Goal: Entertainment & Leisure: Consume media (video, audio)

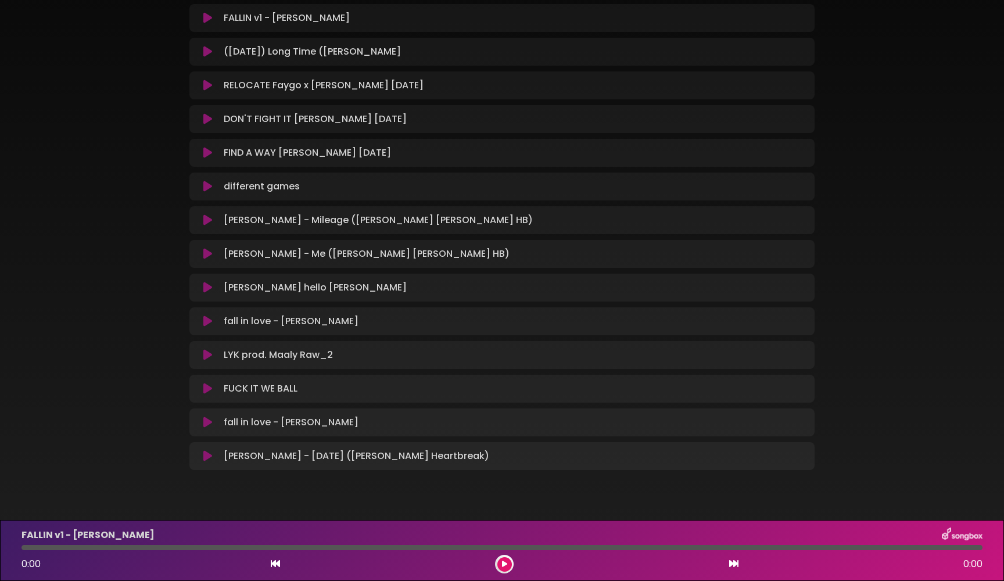
scroll to position [158, 0]
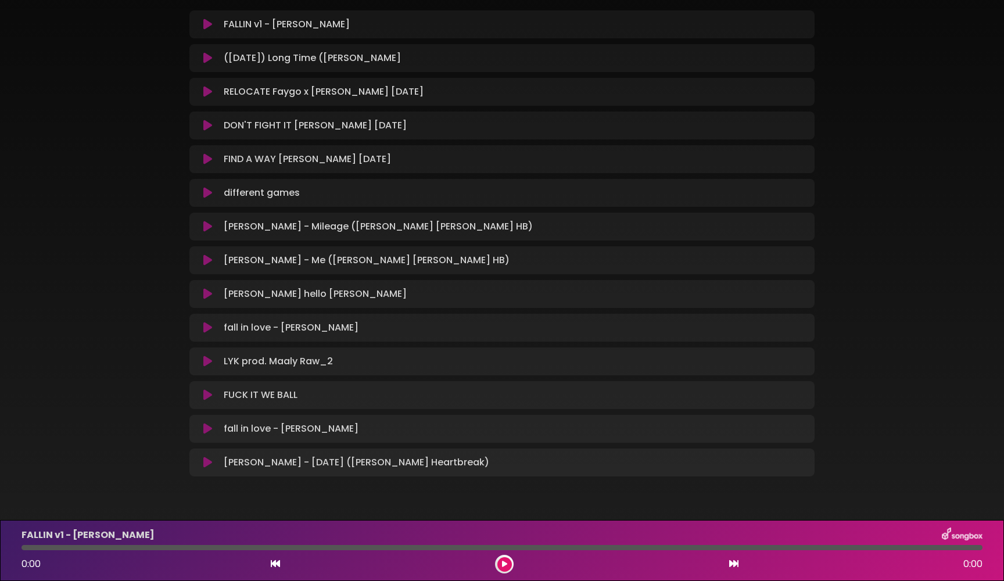
click at [205, 464] on icon at bounding box center [207, 463] width 9 height 12
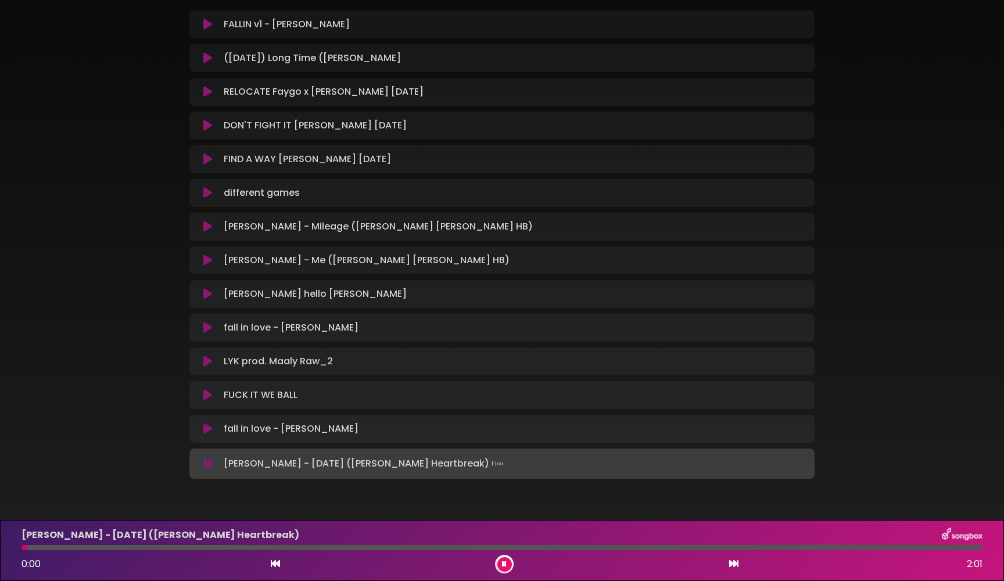
click at [504, 563] on icon at bounding box center [504, 564] width 5 height 7
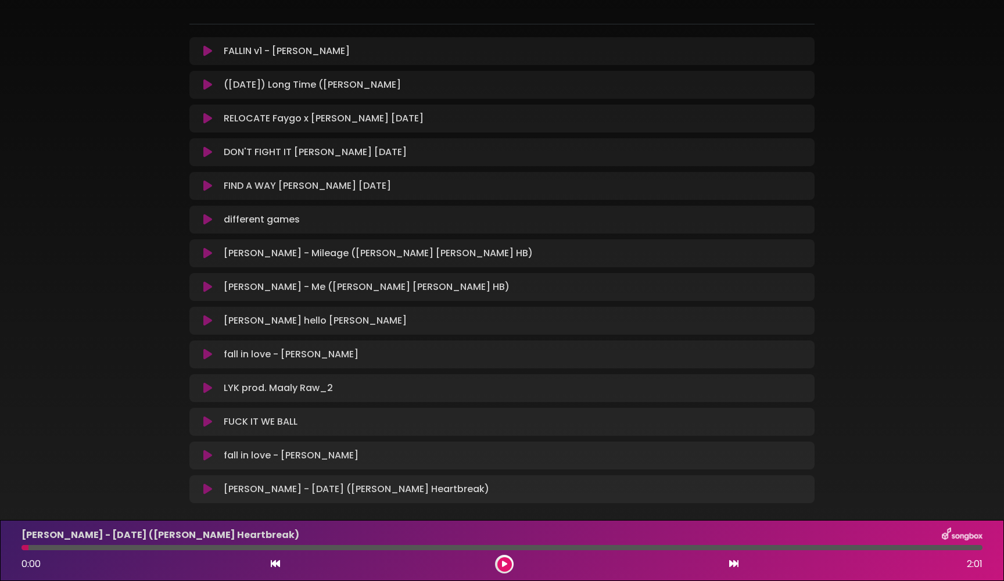
scroll to position [130, 0]
click at [508, 565] on button at bounding box center [504, 564] width 15 height 15
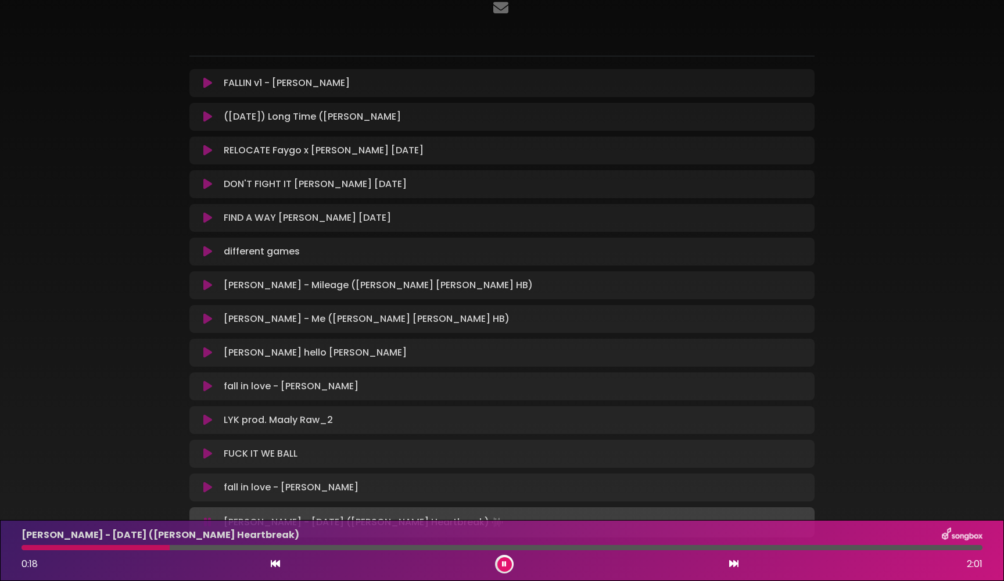
scroll to position [117, 0]
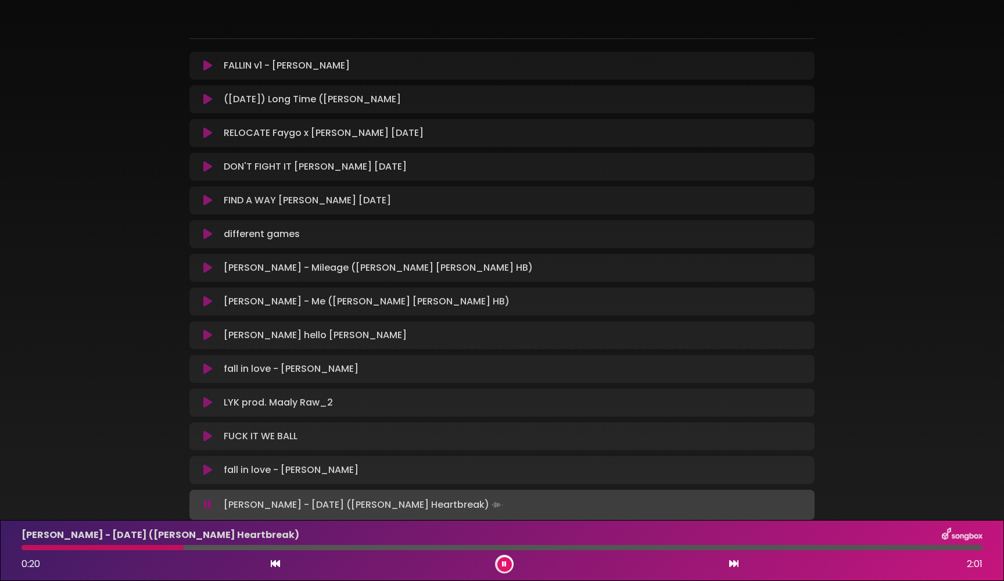
click at [247, 550] on div "[PERSON_NAME] - [DATE] ([PERSON_NAME] Heartbreak) 0:20 2:01" at bounding box center [502, 551] width 975 height 46
click at [258, 546] on div at bounding box center [502, 547] width 961 height 5
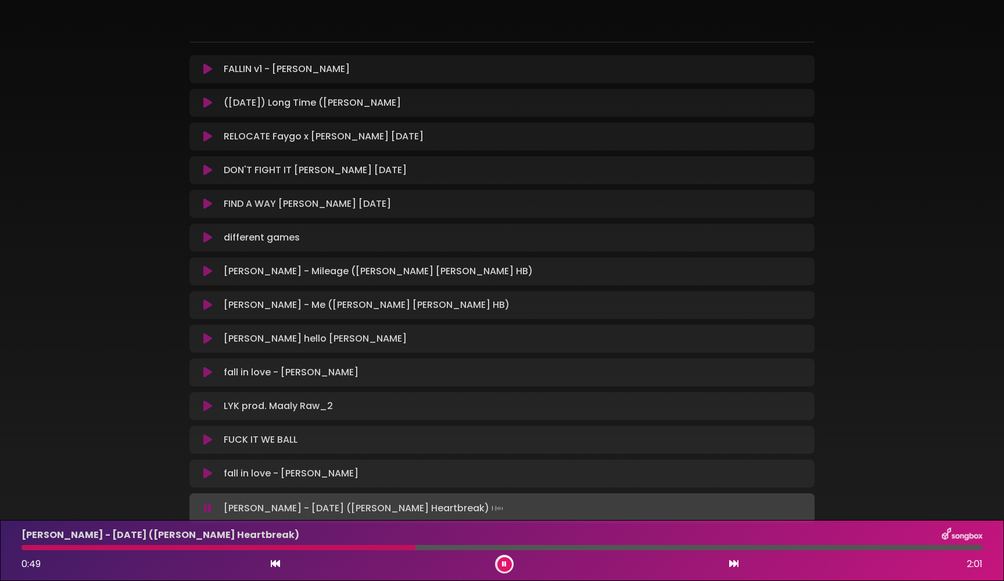
click at [504, 563] on icon at bounding box center [504, 564] width 5 height 7
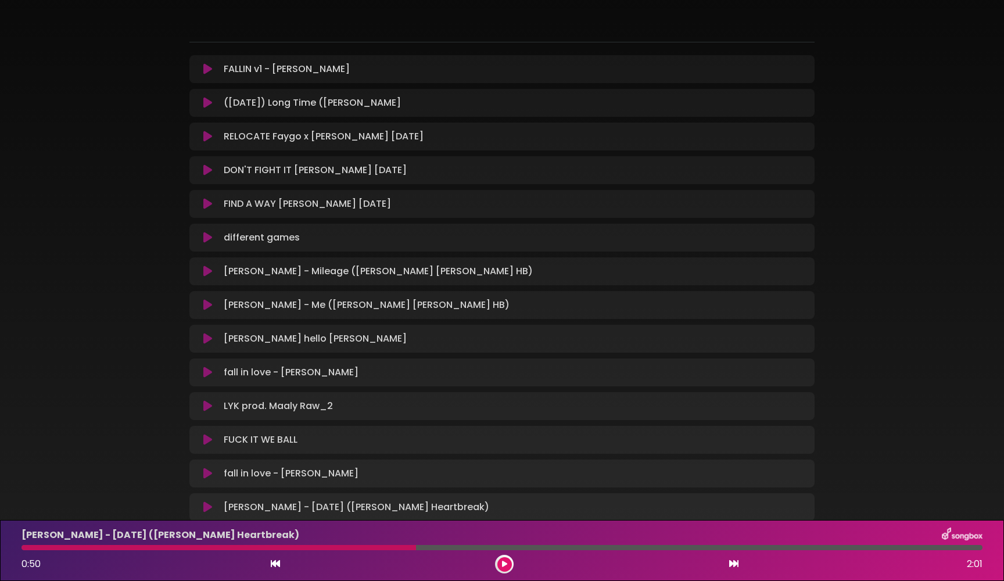
click at [145, 135] on div "ms clip showjoe" at bounding box center [502, 221] width 767 height 640
click at [93, 141] on div "ms clip showjoe" at bounding box center [502, 221] width 1004 height 640
click at [118, 132] on div "ms clip showjoe" at bounding box center [502, 221] width 1004 height 640
click at [152, 155] on div "ms clip showjoe" at bounding box center [502, 221] width 767 height 640
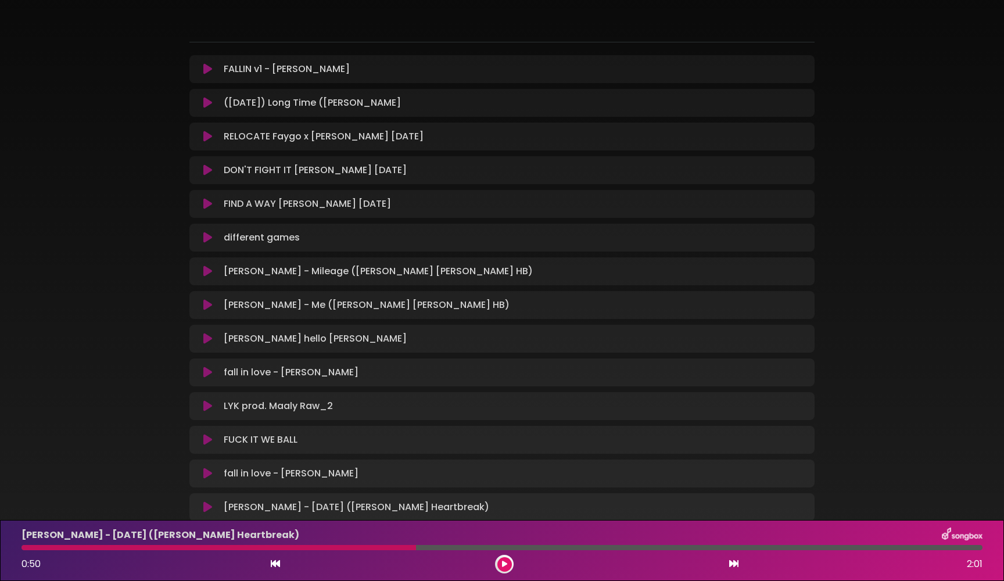
click at [210, 173] on icon at bounding box center [207, 170] width 9 height 12
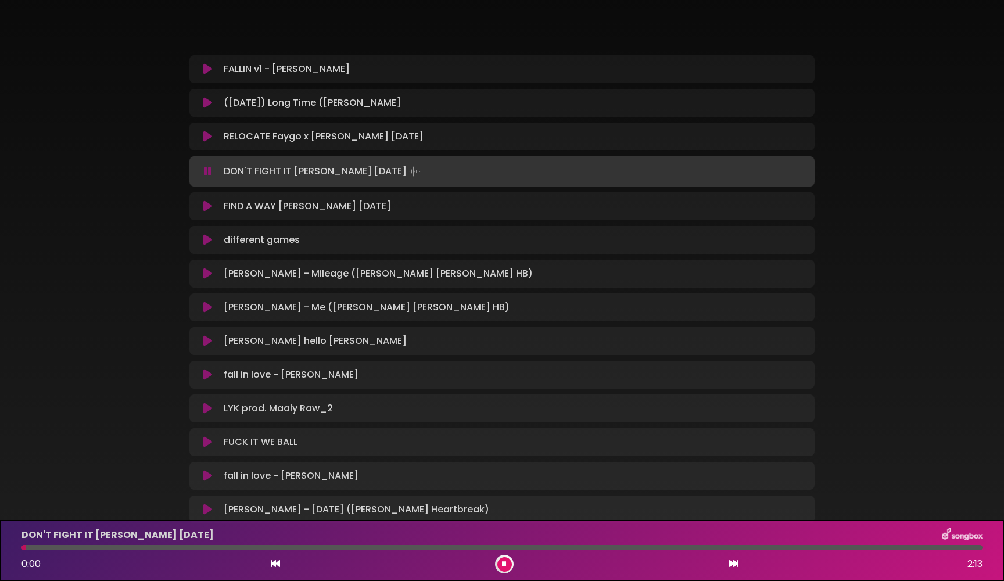
click at [207, 166] on icon at bounding box center [208, 172] width 8 height 12
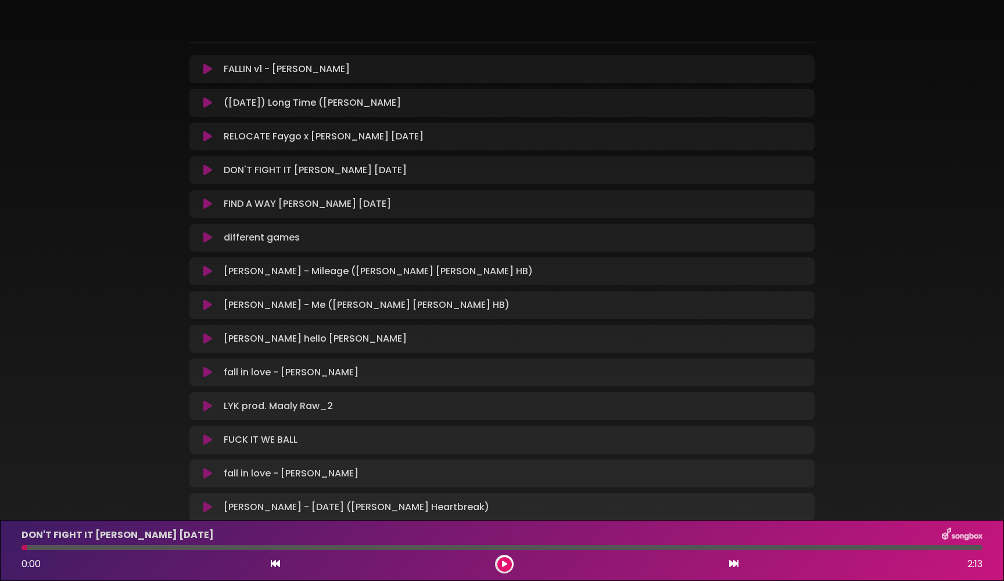
click at [207, 207] on icon at bounding box center [207, 204] width 9 height 12
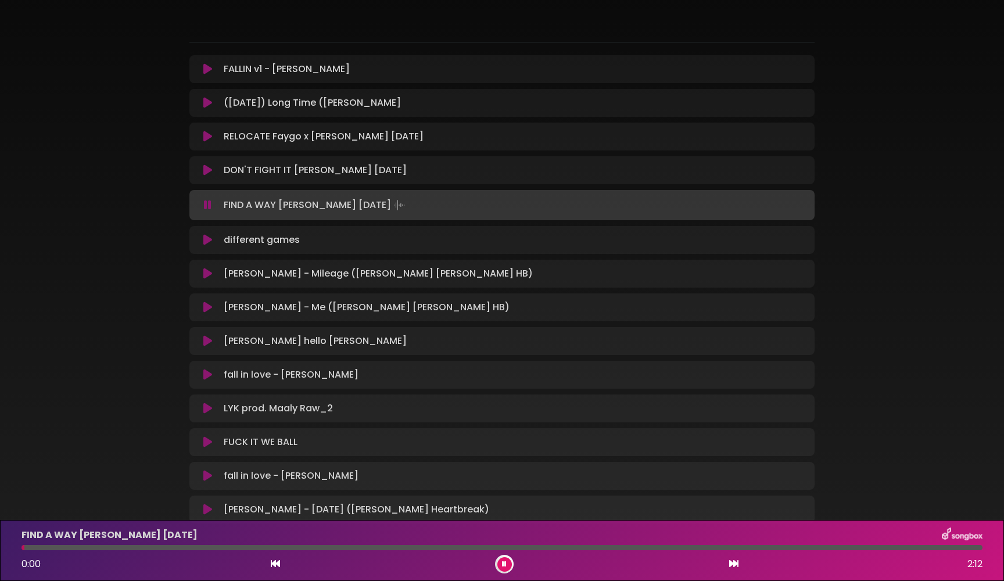
click at [206, 205] on icon at bounding box center [208, 205] width 8 height 12
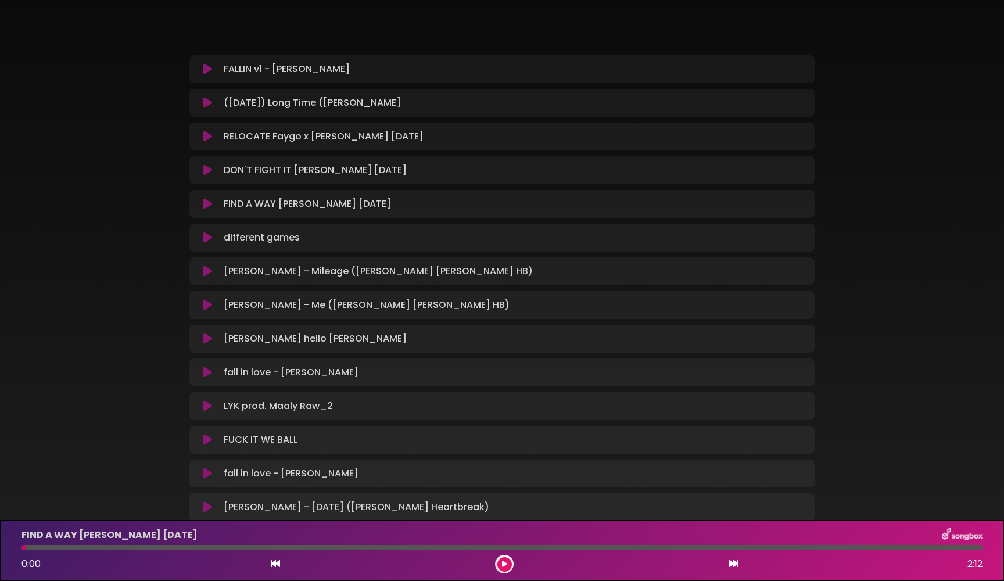
click at [206, 239] on icon at bounding box center [207, 238] width 9 height 12
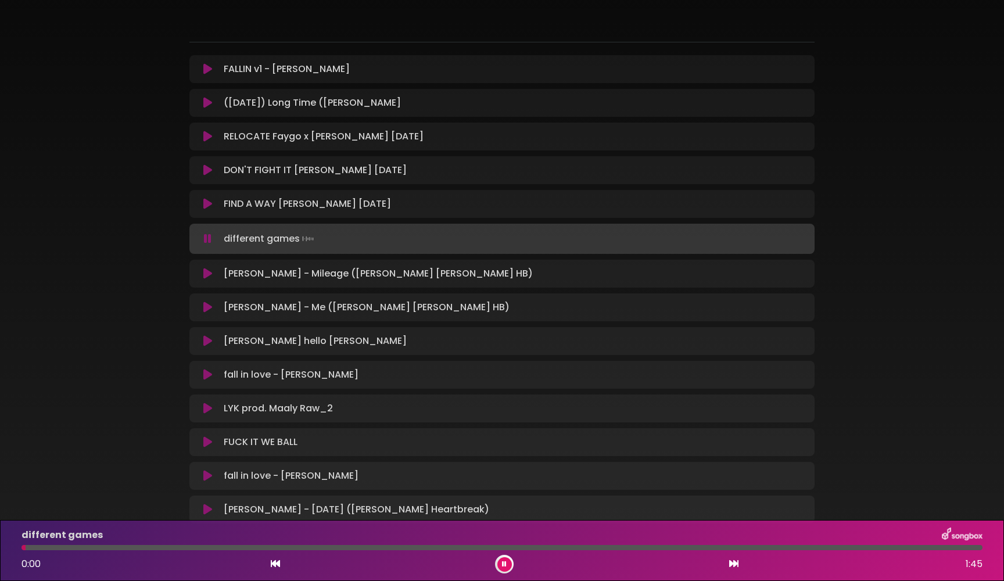
click at [206, 239] on icon at bounding box center [208, 239] width 8 height 12
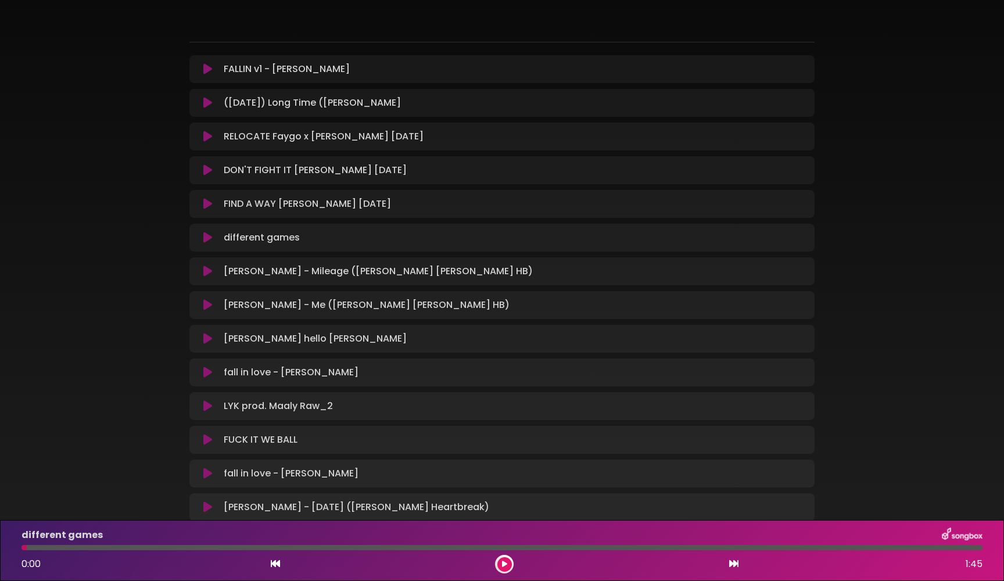
click at [205, 271] on icon at bounding box center [207, 272] width 9 height 12
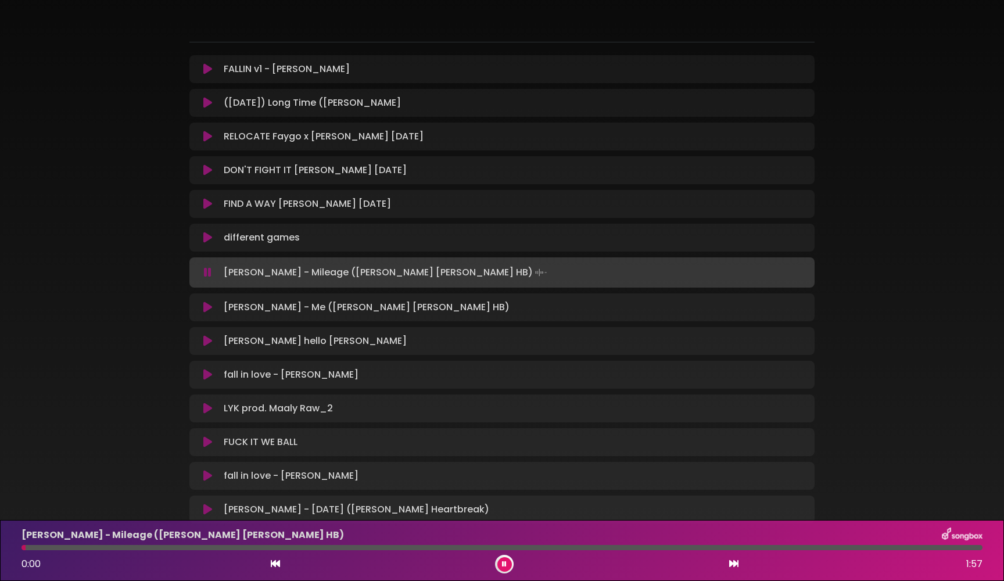
click at [207, 272] on icon at bounding box center [208, 273] width 8 height 12
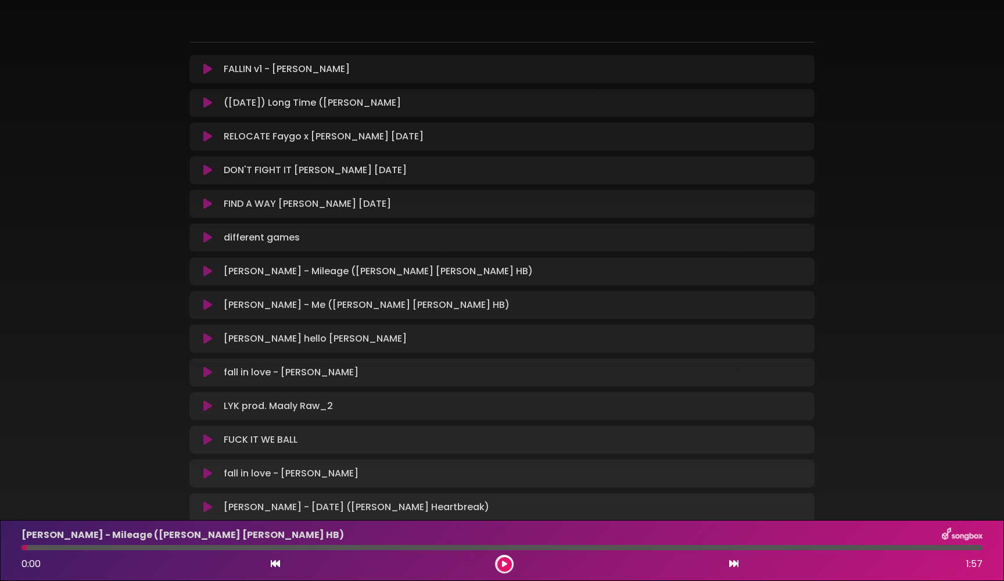
click at [207, 299] on icon at bounding box center [207, 305] width 9 height 12
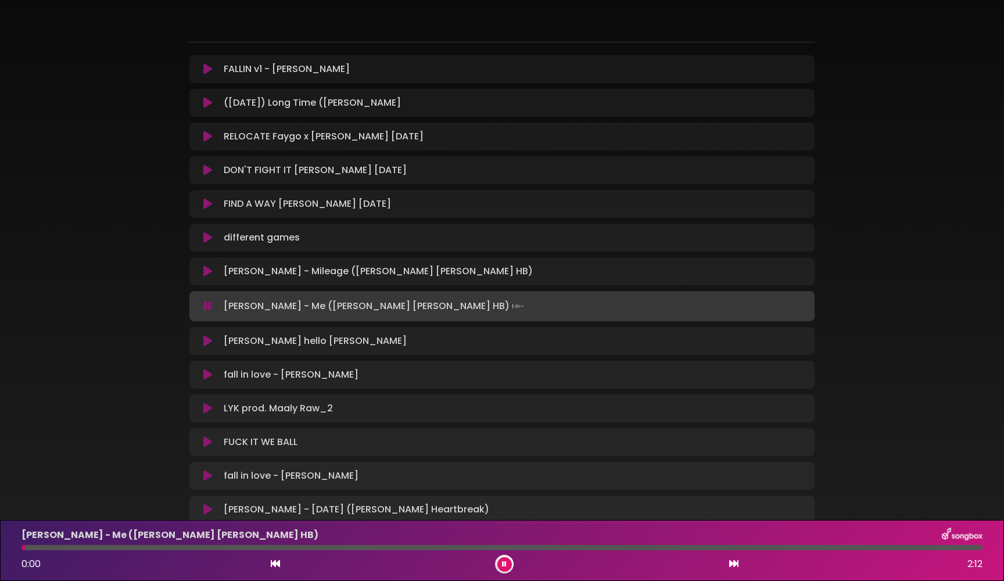
click at [207, 303] on icon at bounding box center [208, 306] width 8 height 12
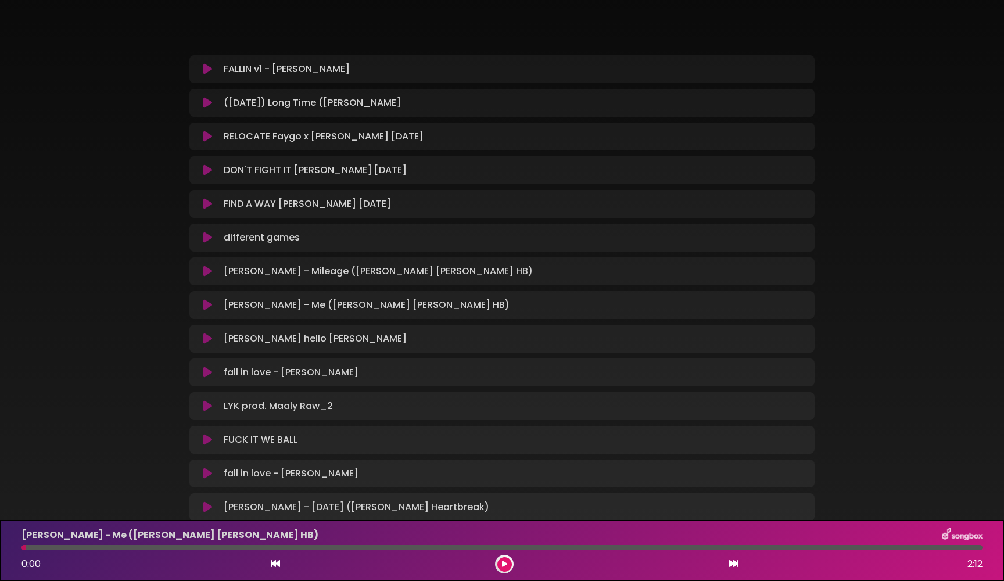
click at [207, 339] on icon at bounding box center [207, 339] width 9 height 12
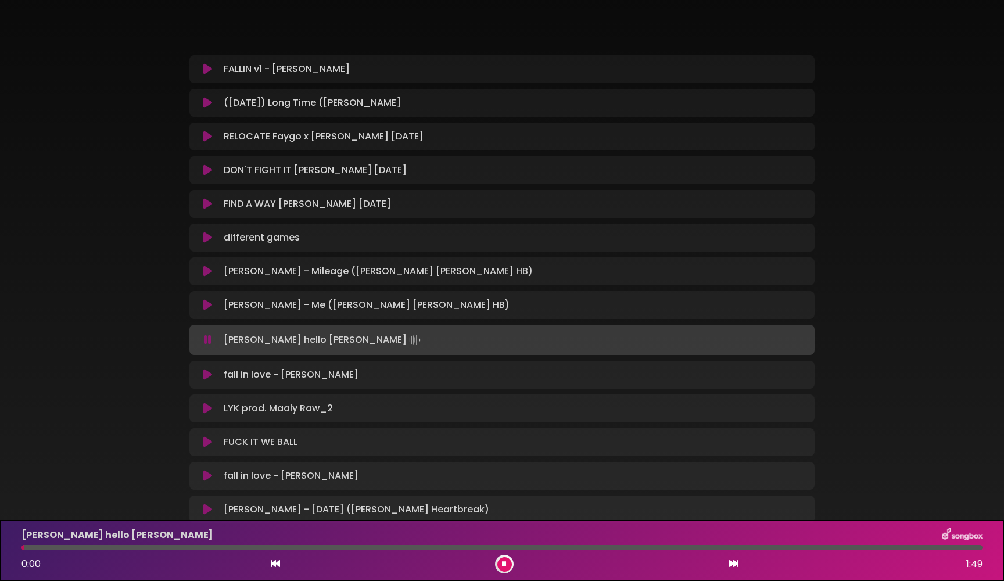
click at [207, 339] on icon at bounding box center [208, 340] width 8 height 12
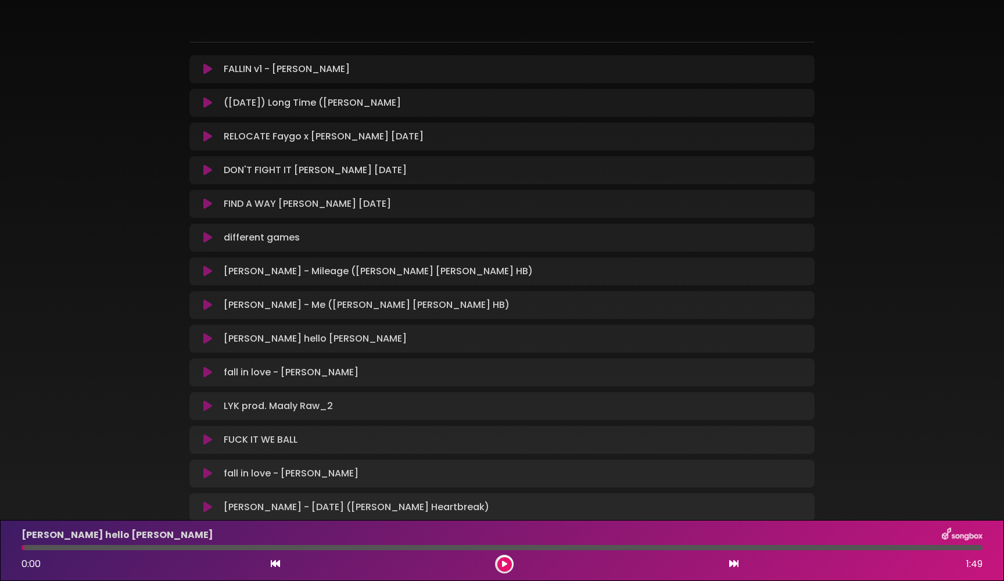
click at [207, 375] on icon at bounding box center [207, 373] width 9 height 12
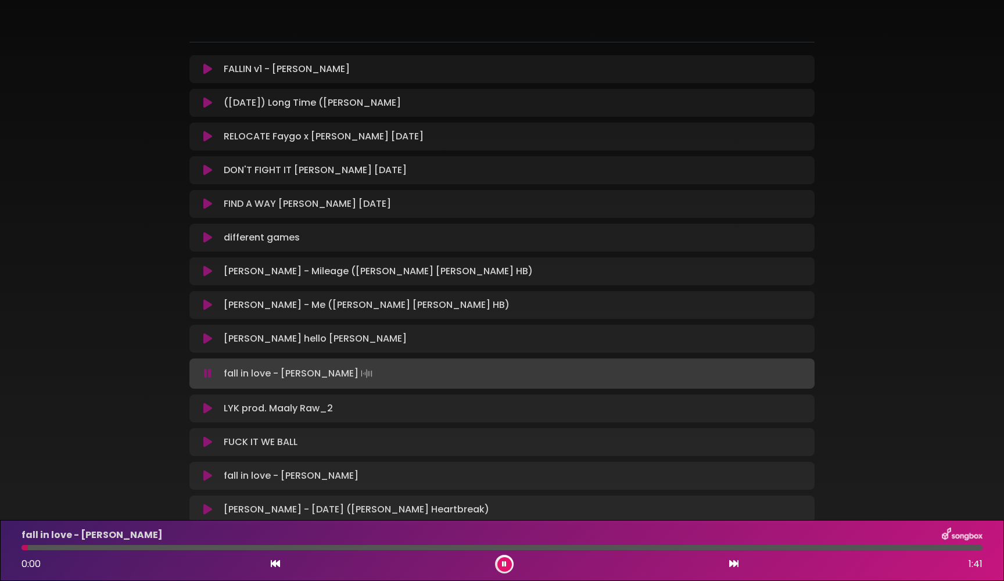
click at [207, 375] on icon at bounding box center [208, 374] width 8 height 12
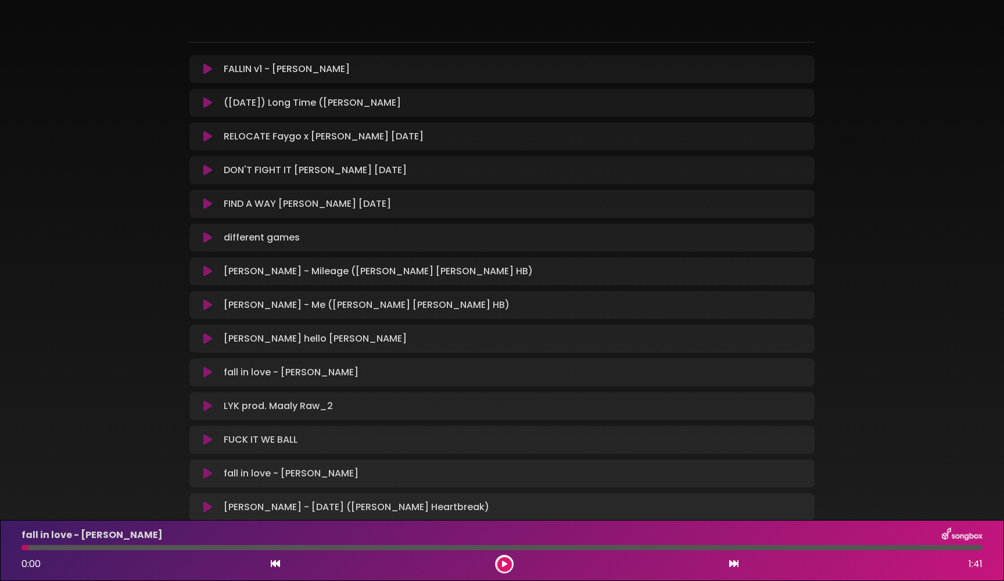
click at [207, 375] on icon at bounding box center [207, 373] width 9 height 12
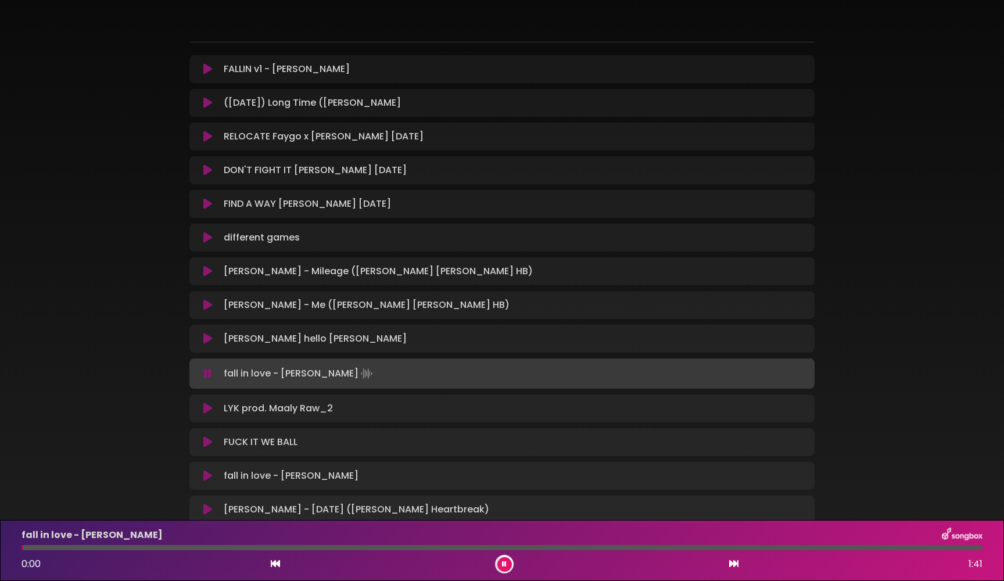
drag, startPoint x: 29, startPoint y: 549, endPoint x: 1, endPoint y: 549, distance: 28.5
click at [1, 549] on div "fall in love - [PERSON_NAME] 0:00 1:41" at bounding box center [502, 550] width 1004 height 61
click at [500, 565] on button at bounding box center [504, 564] width 15 height 15
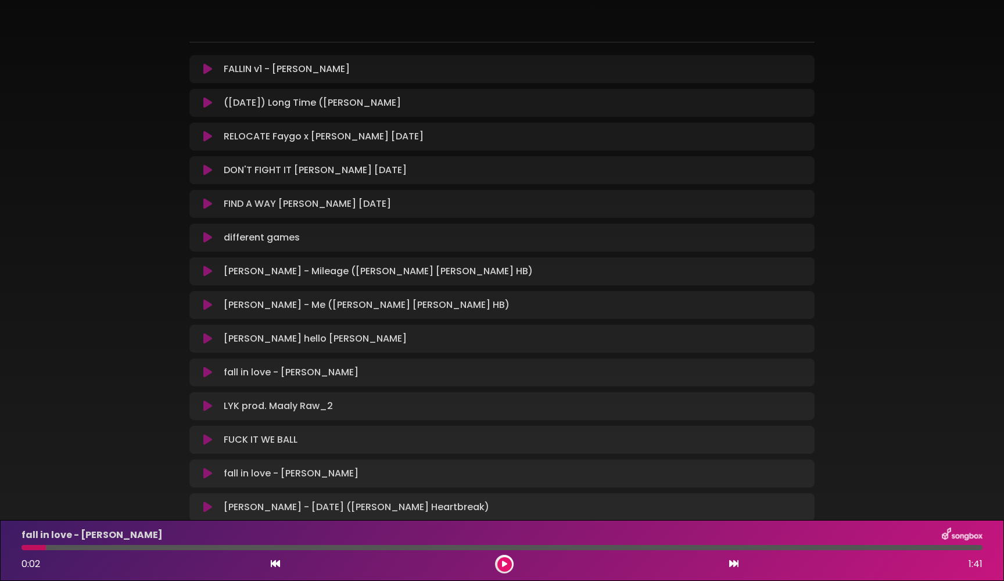
drag, startPoint x: 45, startPoint y: 547, endPoint x: 6, endPoint y: 547, distance: 38.9
click at [6, 547] on div "fall in love - [PERSON_NAME] 0:02 1:41" at bounding box center [502, 550] width 1004 height 61
drag, startPoint x: 40, startPoint y: 547, endPoint x: 0, endPoint y: 547, distance: 40.1
click at [0, 547] on div "fall in love - [PERSON_NAME] 0:02 1:41" at bounding box center [502, 550] width 1004 height 61
click at [35, 548] on div at bounding box center [34, 547] width 24 height 5
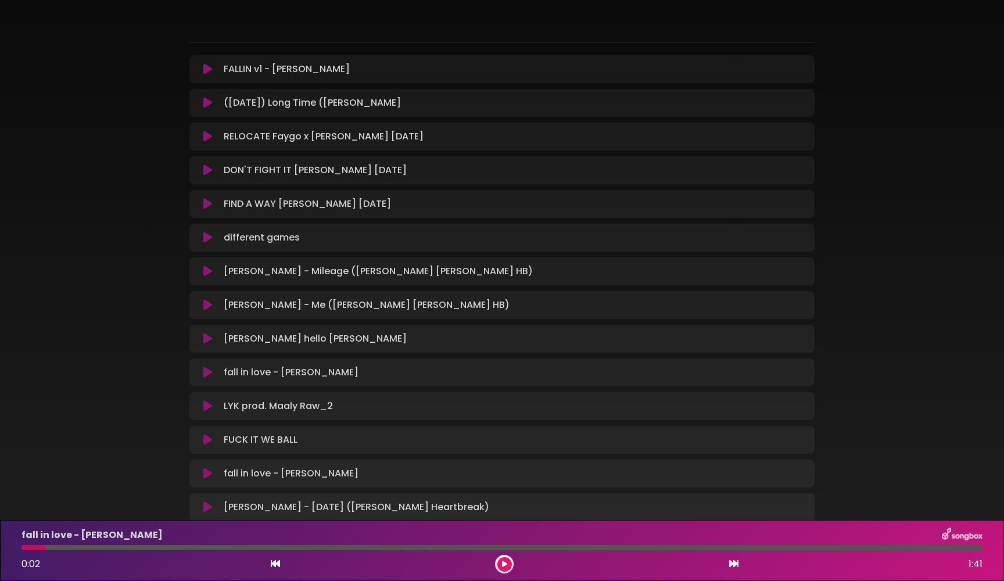
drag, startPoint x: 43, startPoint y: 548, endPoint x: 0, endPoint y: 548, distance: 43.0
click at [0, 548] on div "fall in love - [PERSON_NAME] 0:02 1:41" at bounding box center [502, 550] width 1004 height 61
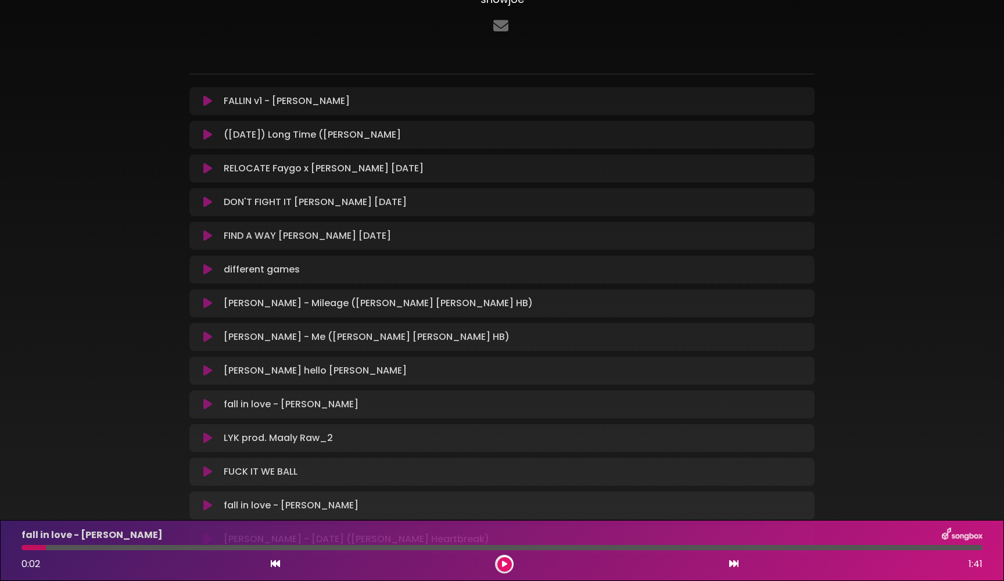
drag, startPoint x: 43, startPoint y: 548, endPoint x: 0, endPoint y: 547, distance: 43.0
click at [0, 547] on div "fall in love - [PERSON_NAME] 0:02 1:41" at bounding box center [502, 550] width 1004 height 61
drag, startPoint x: 42, startPoint y: 546, endPoint x: 0, endPoint y: 546, distance: 42.4
click at [0, 546] on div "fall in love - [PERSON_NAME] 0:02 1:41" at bounding box center [502, 550] width 1004 height 61
drag, startPoint x: 47, startPoint y: 546, endPoint x: 0, endPoint y: 542, distance: 47.2
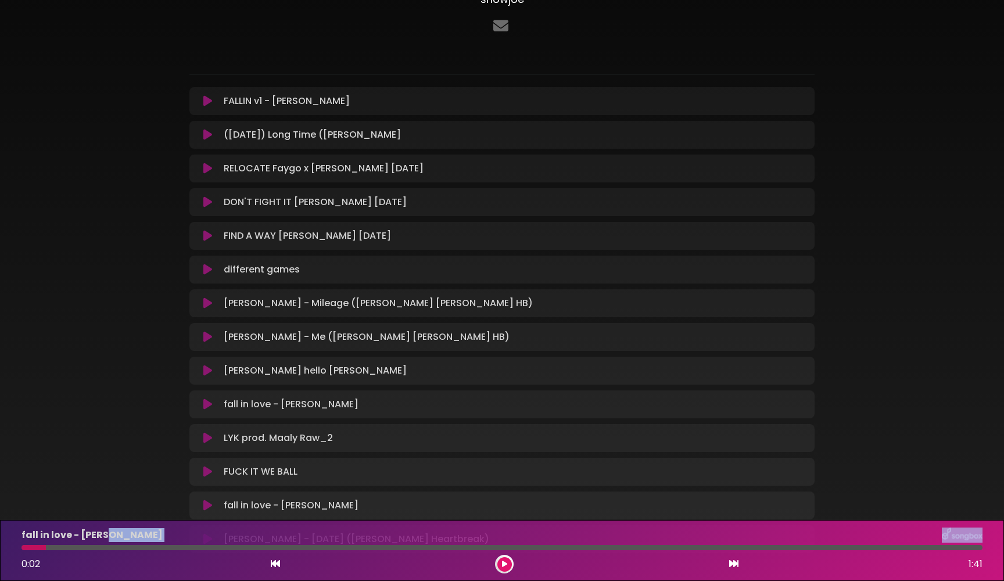
click at [0, 542] on div "fall in love - [PERSON_NAME] 0:02 1:41" at bounding box center [502, 550] width 1004 height 61
click at [272, 564] on icon at bounding box center [275, 563] width 9 height 9
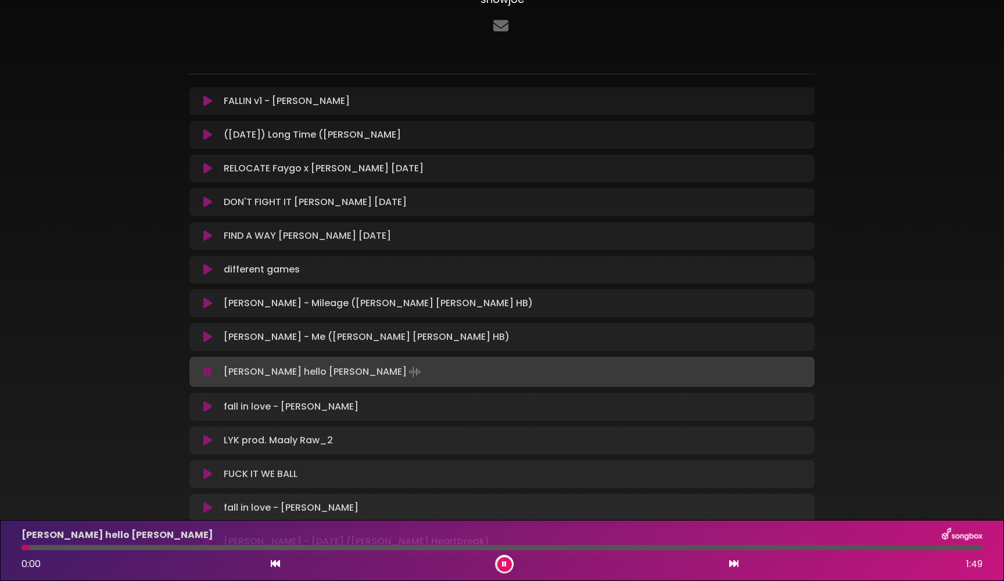
click at [743, 564] on div "0:00 1:49" at bounding box center [502, 564] width 975 height 19
click at [738, 564] on icon at bounding box center [733, 563] width 9 height 9
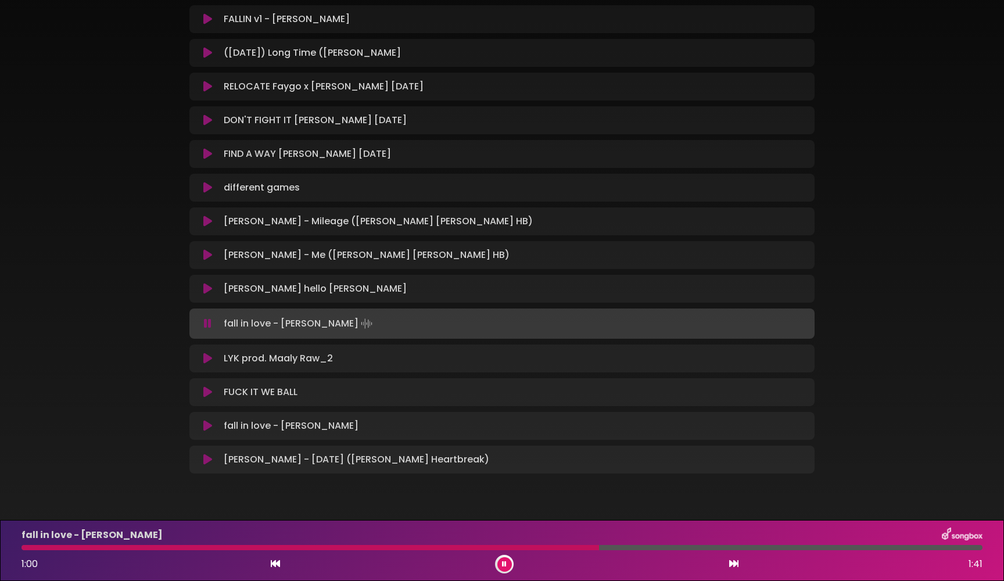
scroll to position [164, 0]
click at [619, 547] on div at bounding box center [340, 547] width 637 height 5
click at [503, 561] on icon at bounding box center [504, 564] width 5 height 7
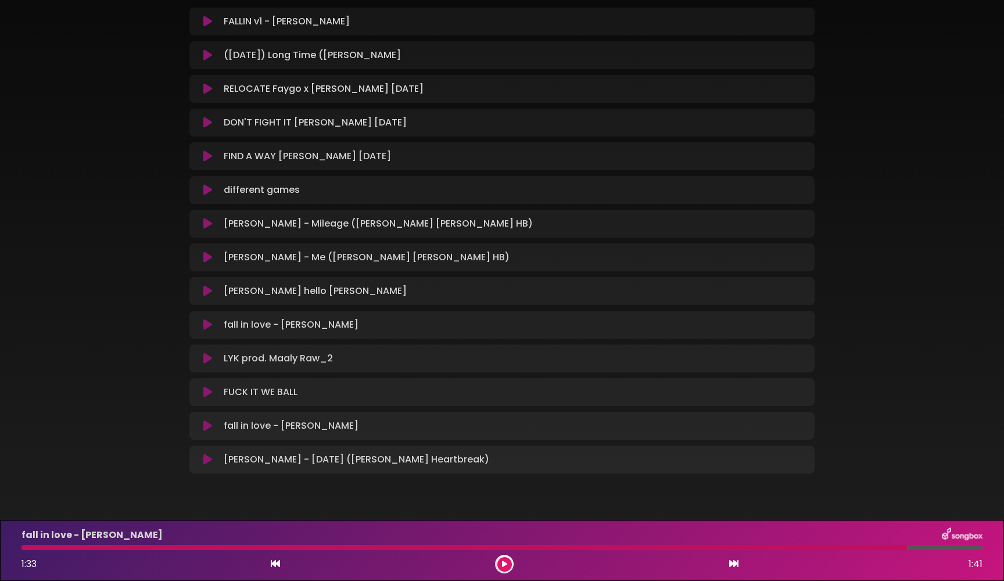
scroll to position [163, 0]
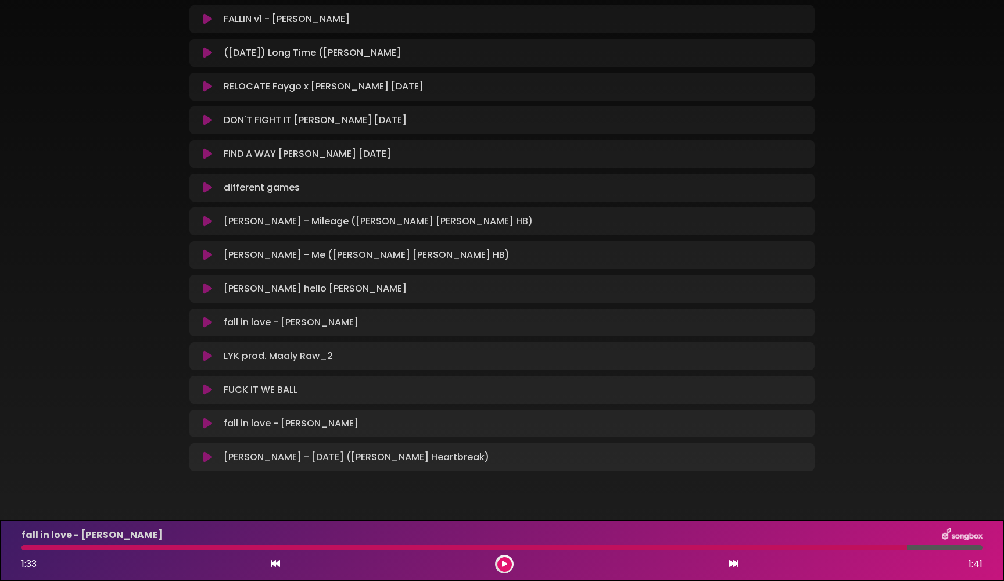
click at [138, 197] on div "ms clip showjoe" at bounding box center [502, 171] width 767 height 640
click at [132, 197] on div "ms clip showjoe" at bounding box center [502, 171] width 767 height 640
